Goal: Find specific page/section: Find specific page/section

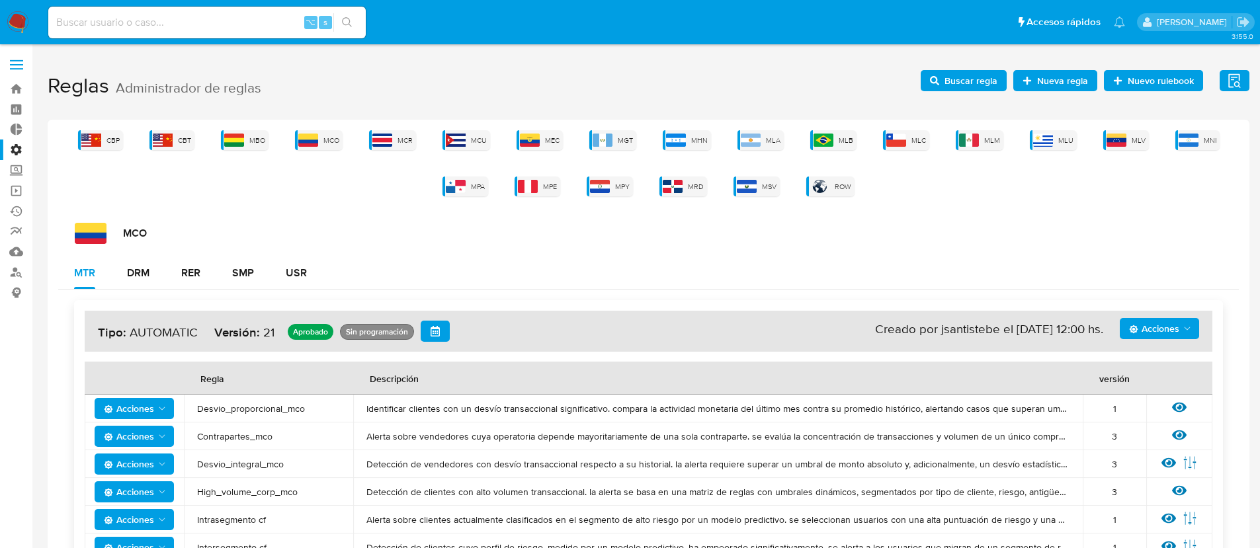
scroll to position [192, 0]
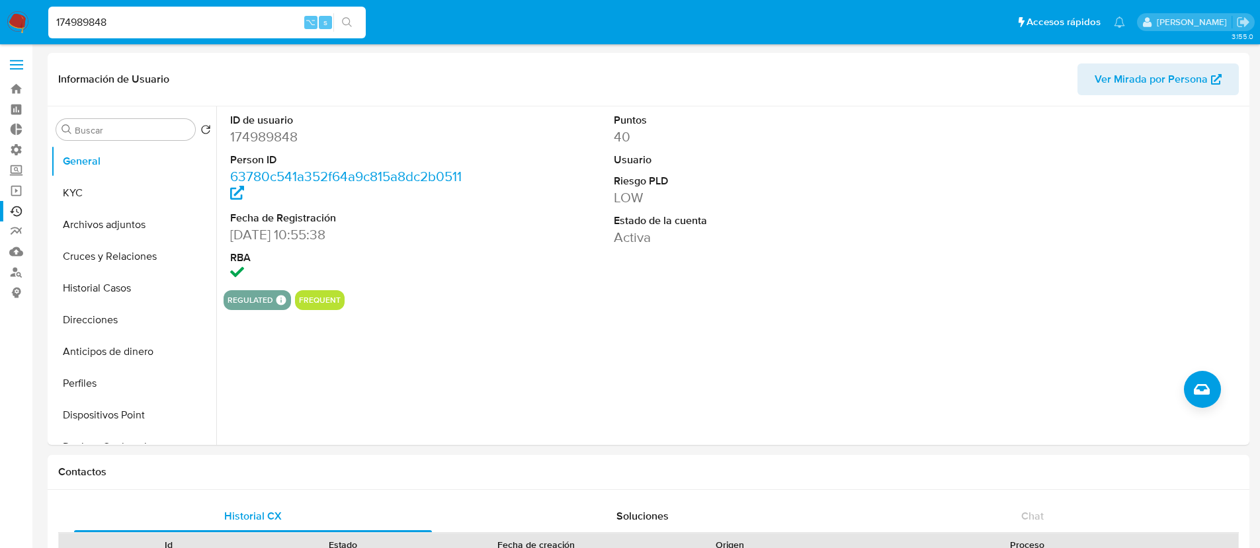
select select "10"
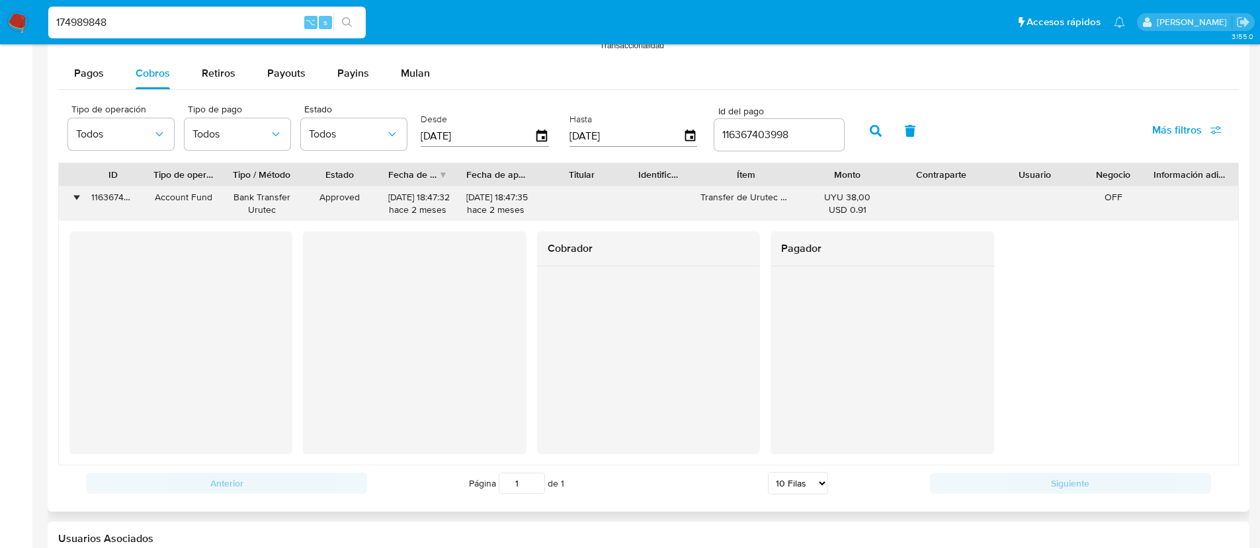
click at [69, 196] on div "•" at bounding box center [70, 203] width 23 height 34
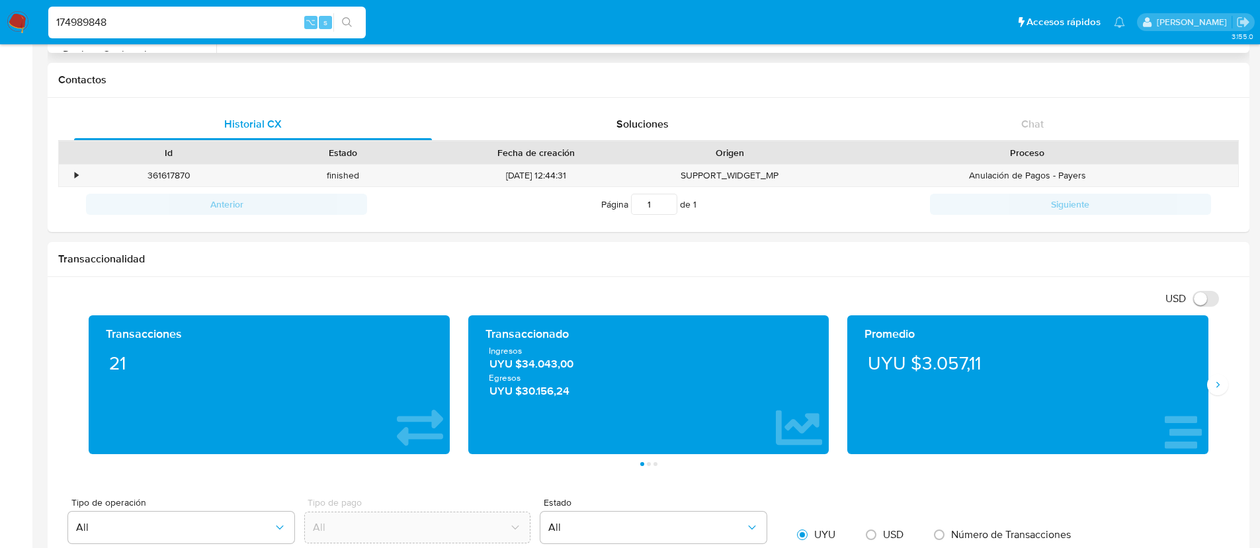
scroll to position [0, 0]
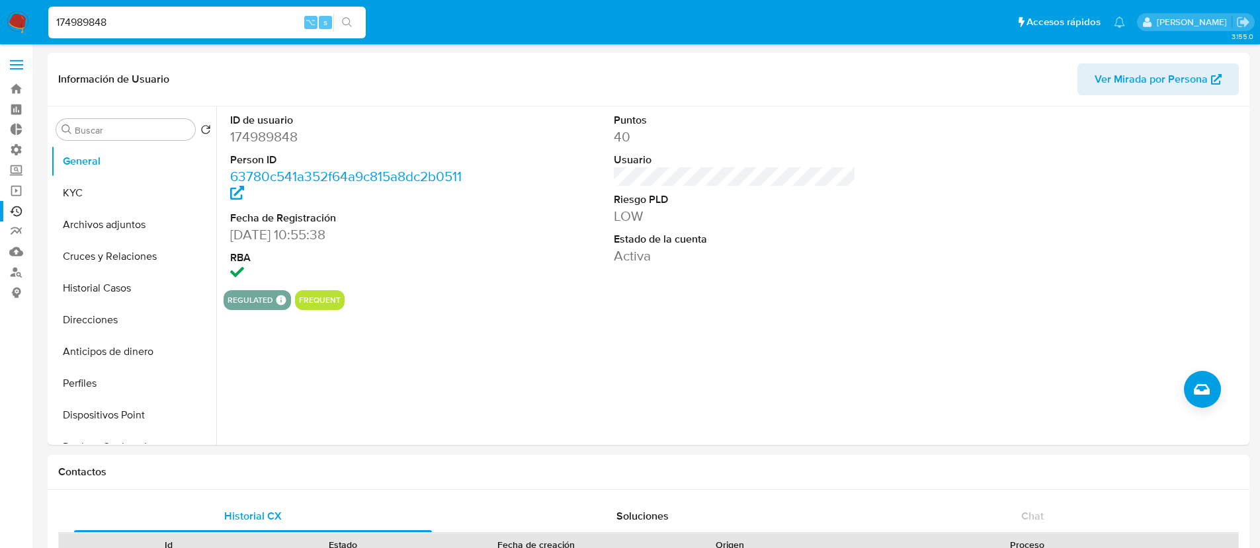
click at [15, 212] on link "Ejecuciones automáticas" at bounding box center [78, 211] width 157 height 21
